Goal: Transaction & Acquisition: Purchase product/service

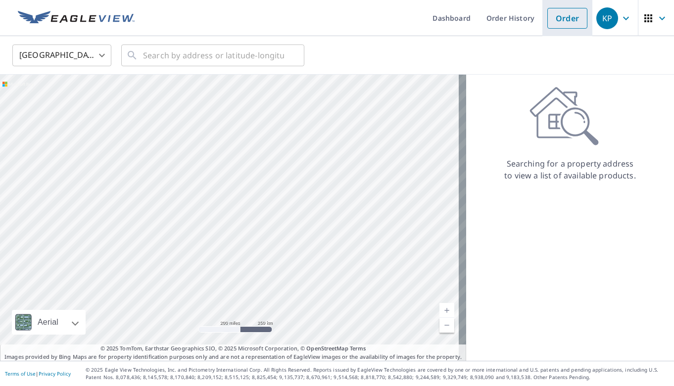
click at [559, 23] on link "Order" at bounding box center [567, 18] width 40 height 21
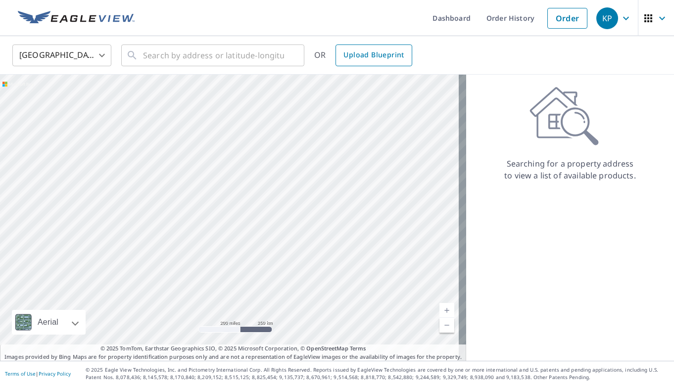
click at [359, 53] on span "Upload Blueprint" at bounding box center [373, 55] width 60 height 12
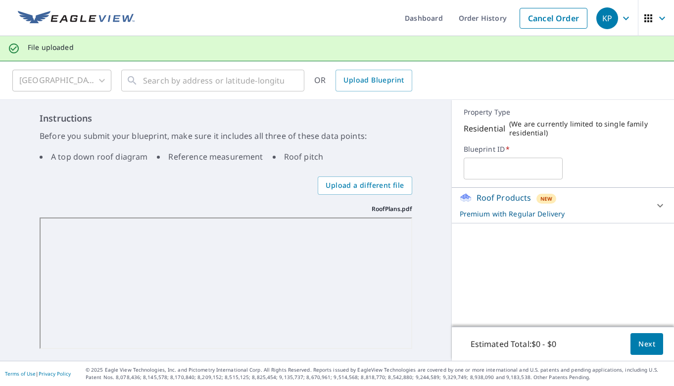
click at [487, 170] on input "text" at bounding box center [512, 169] width 99 height 28
type input "95KahiliPl"
click at [638, 342] on span "Next" at bounding box center [646, 344] width 17 height 12
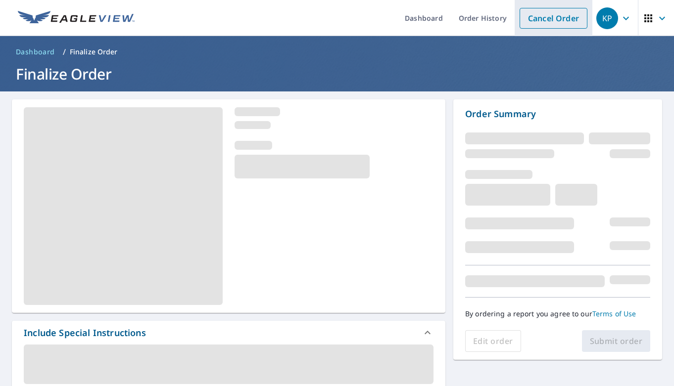
click at [551, 20] on link "Cancel Order" at bounding box center [553, 18] width 68 height 21
click at [541, 15] on link "Cancel Order" at bounding box center [553, 18] width 68 height 21
click at [543, 13] on link "Cancel Order" at bounding box center [553, 18] width 68 height 21
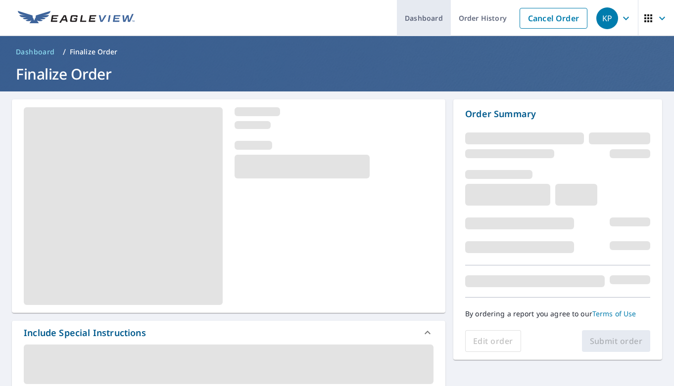
click at [416, 21] on link "Dashboard" at bounding box center [424, 18] width 54 height 36
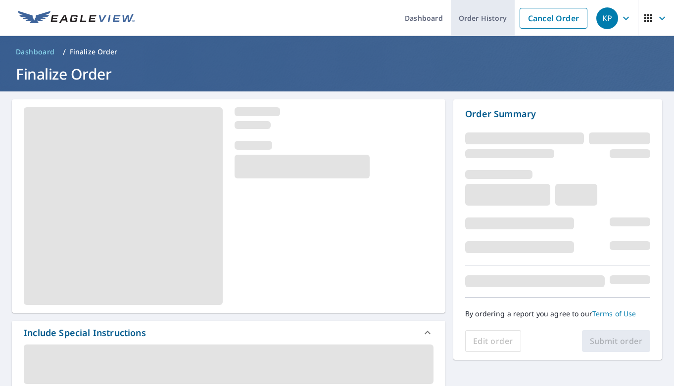
click at [473, 22] on link "Order History" at bounding box center [483, 18] width 64 height 36
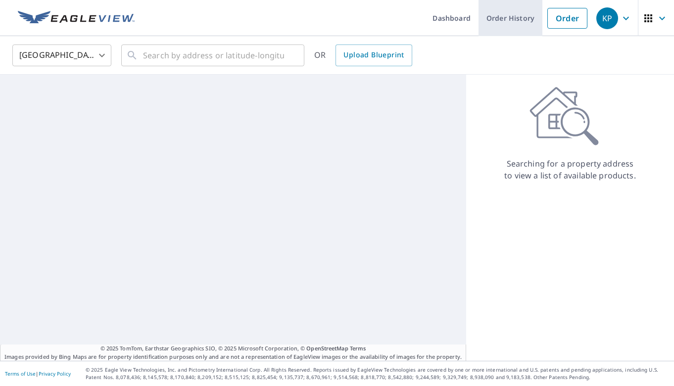
click at [504, 19] on link "Order History" at bounding box center [510, 18] width 64 height 36
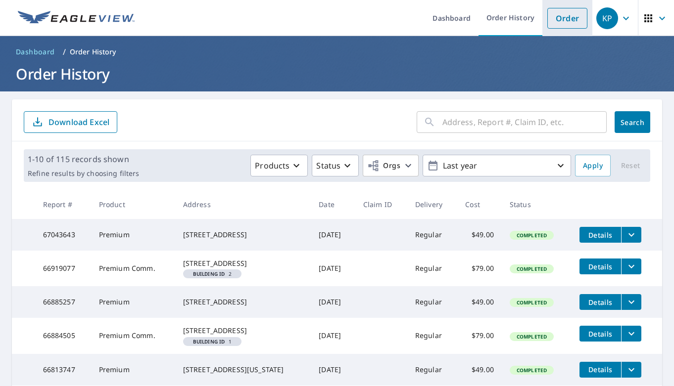
click at [556, 17] on link "Order" at bounding box center [567, 18] width 40 height 21
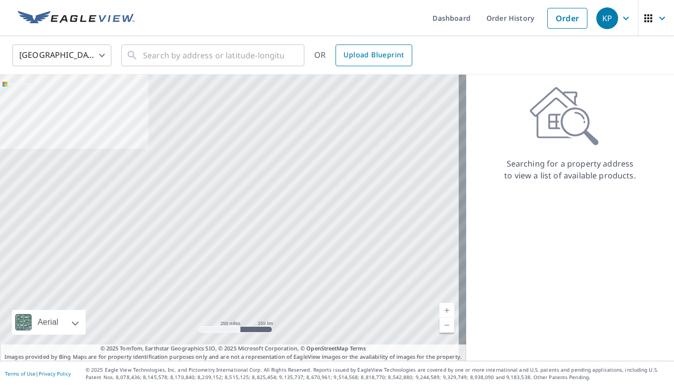
click at [360, 53] on span "Upload Blueprint" at bounding box center [373, 55] width 60 height 12
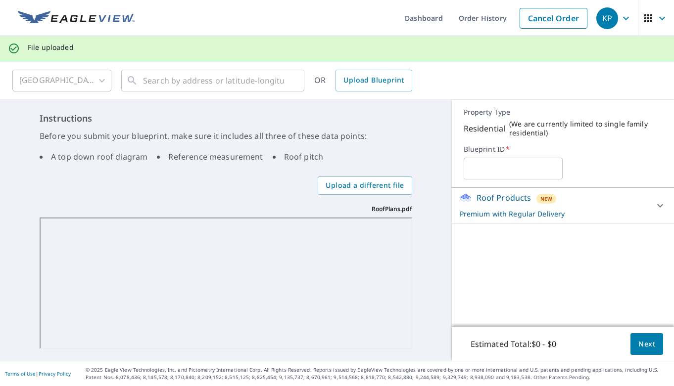
click at [504, 170] on input "text" at bounding box center [512, 169] width 99 height 28
type input "95KahiliPL"
click at [644, 350] on span "Next" at bounding box center [646, 344] width 17 height 12
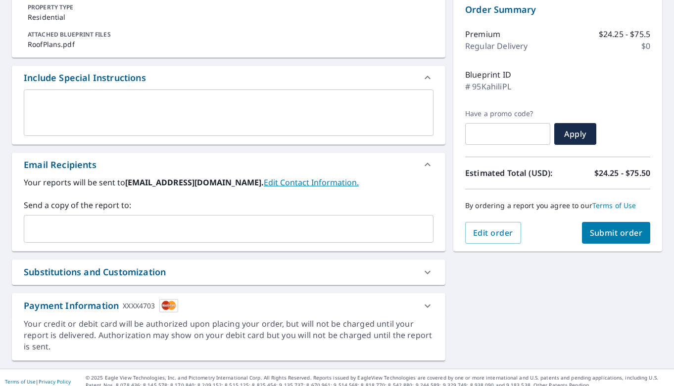
scroll to position [112, 0]
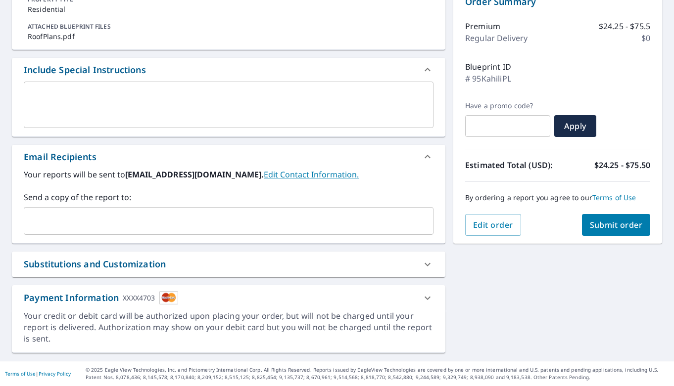
click at [612, 222] on span "Submit order" at bounding box center [616, 225] width 53 height 11
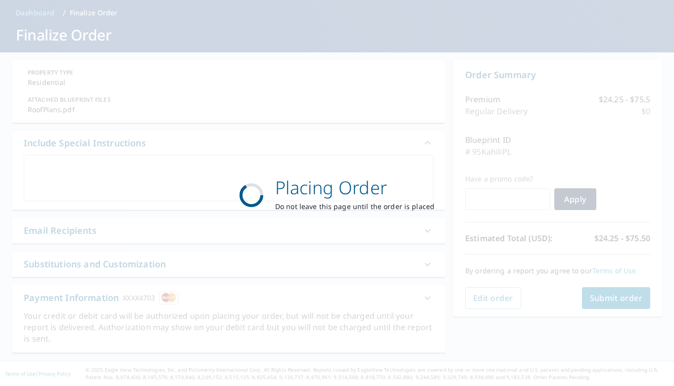
scroll to position [39, 0]
